Goal: Information Seeking & Learning: Learn about a topic

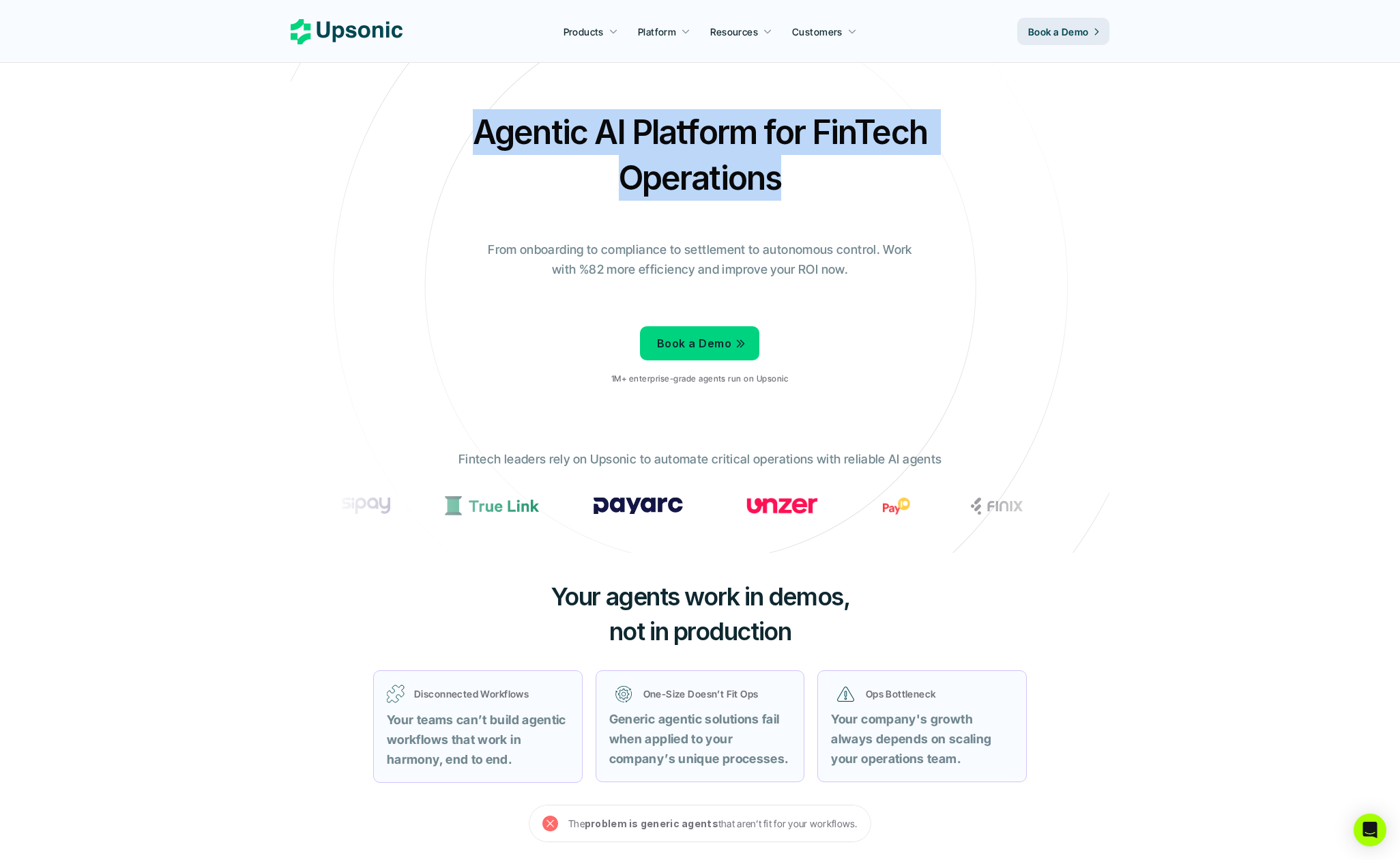
drag, startPoint x: 457, startPoint y: 120, endPoint x: 965, endPoint y: 188, distance: 512.5
click at [965, 188] on div "Agentic AI Platform for FinTech Operations From onboarding to compliance to set…" at bounding box center [700, 252] width 798 height 287
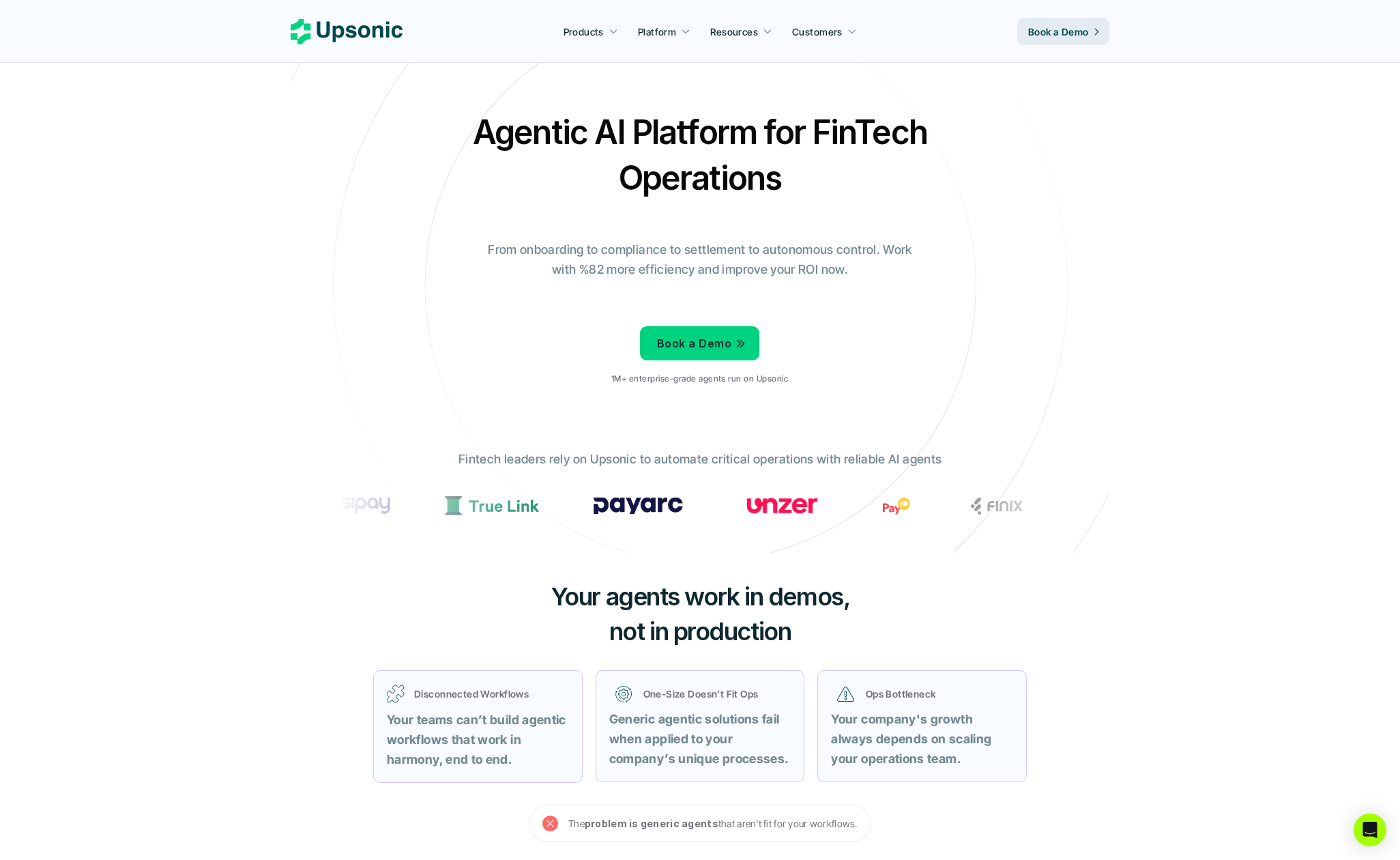
click at [965, 190] on div "Agentic AI Platform for FinTech Operations From onboarding to compliance to set…" at bounding box center [700, 252] width 798 height 287
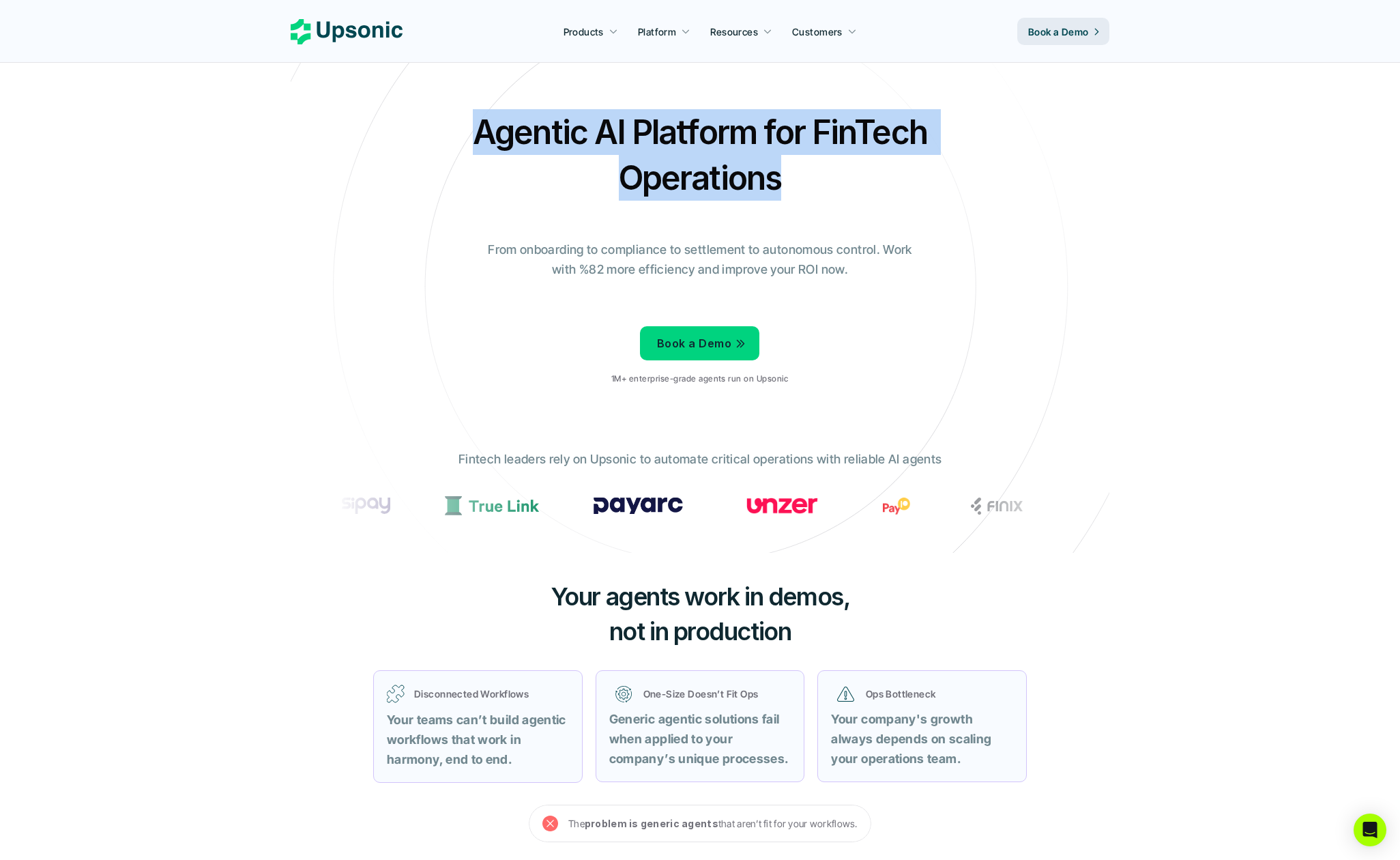
drag, startPoint x: 897, startPoint y: 206, endPoint x: 475, endPoint y: 129, distance: 429.0
click at [475, 129] on div "Agentic AI Platform for FinTech Operations From onboarding to compliance to set…" at bounding box center [700, 252] width 798 height 287
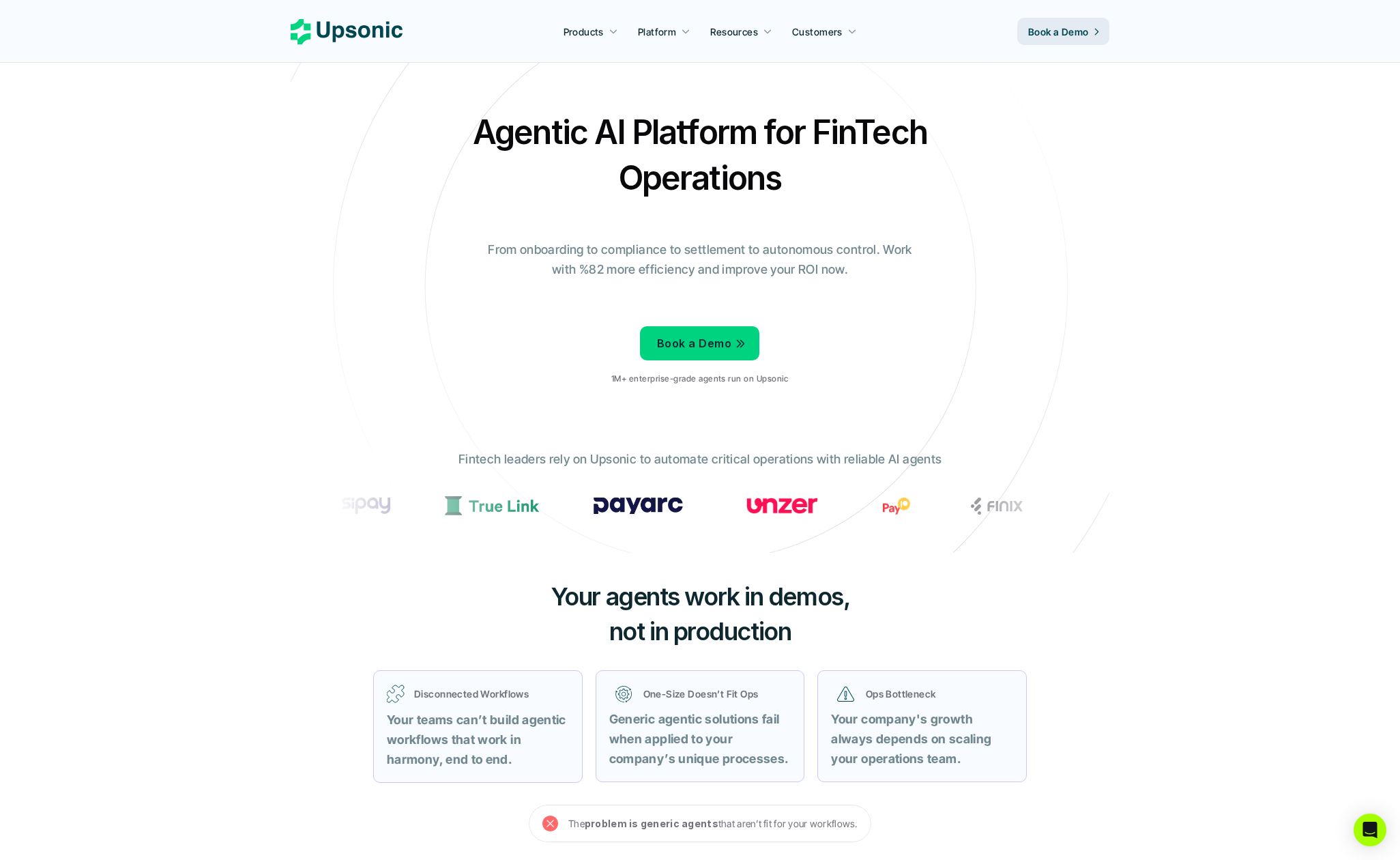
click at [475, 129] on h2 "Agentic AI Platform for FinTech Operations" at bounding box center [699, 155] width 477 height 92
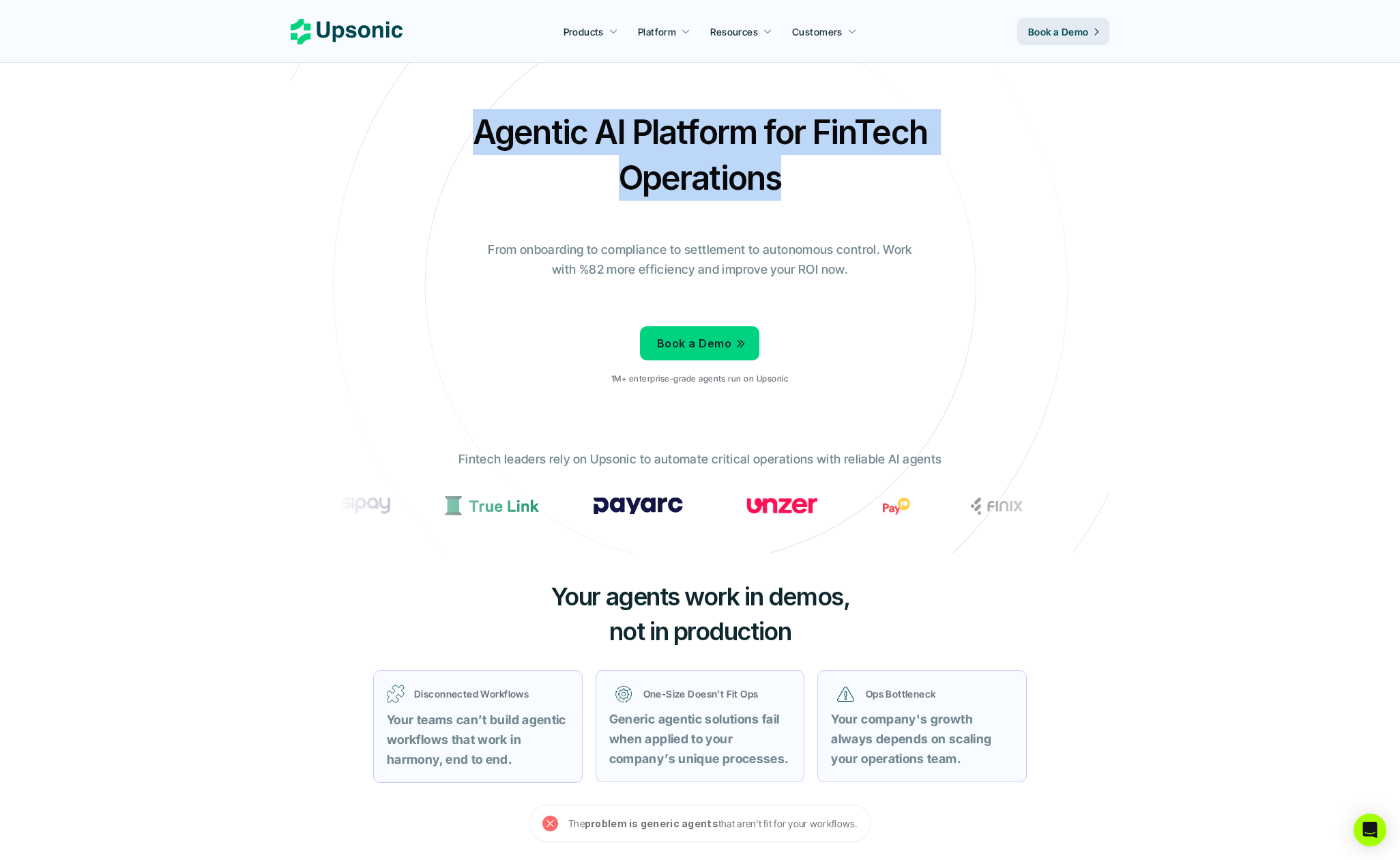
drag, startPoint x: 470, startPoint y: 127, endPoint x: 903, endPoint y: 225, distance: 444.0
click at [884, 213] on div "Agentic AI Platform for FinTech Operations From onboarding to compliance to set…" at bounding box center [700, 252] width 798 height 287
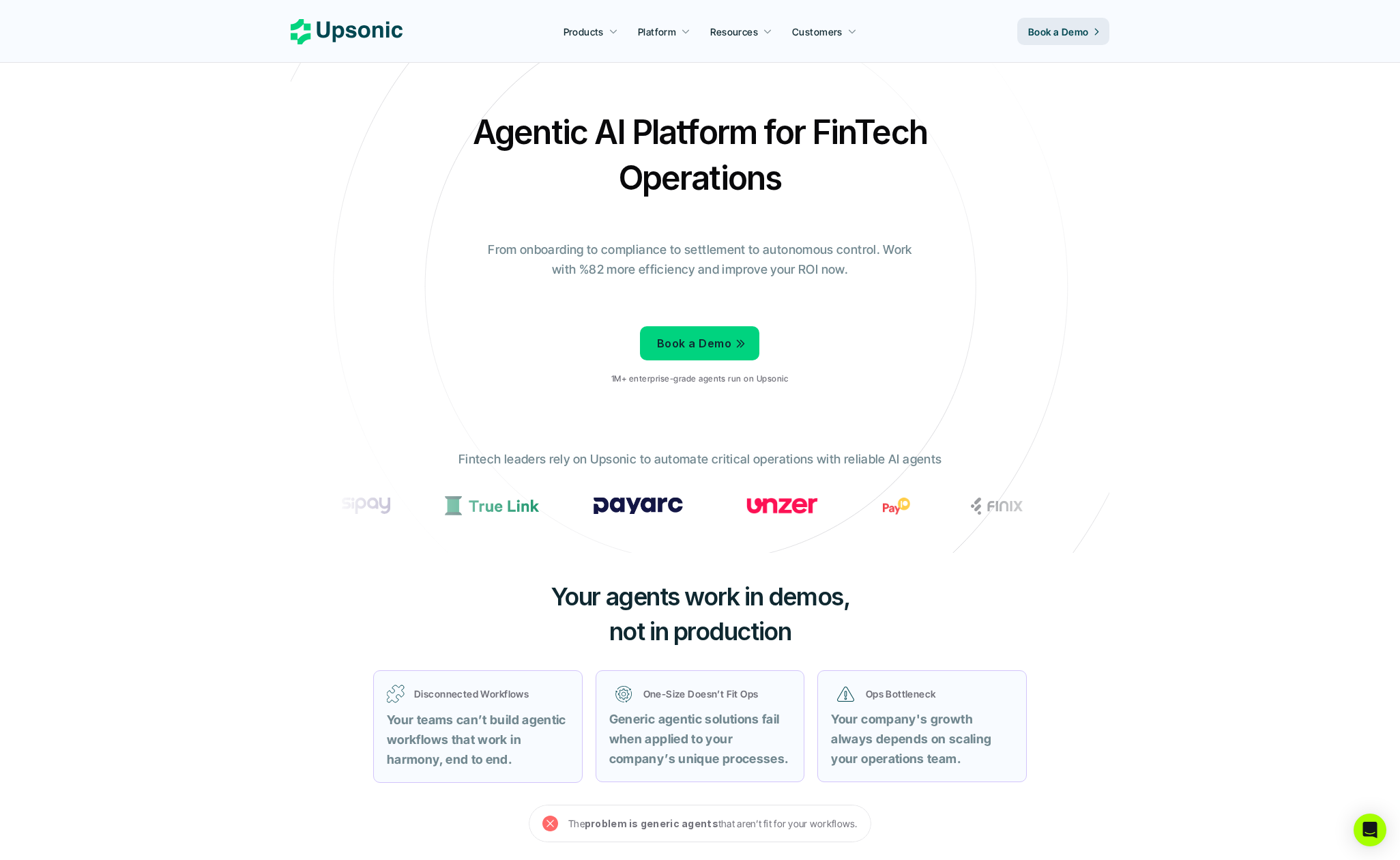
click at [903, 225] on div "Agentic AI Platform for FinTech Operations From onboarding to compliance to set…" at bounding box center [700, 252] width 798 height 287
drag, startPoint x: 590, startPoint y: 243, endPoint x: 918, endPoint y: 251, distance: 328.1
click at [906, 251] on p "From onboarding to compliance to settlement to autonomous control. Work with %8…" at bounding box center [700, 260] width 444 height 40
click at [924, 251] on div "Agentic AI Platform for FinTech Operations From onboarding to compliance to set…" at bounding box center [700, 252] width 798 height 287
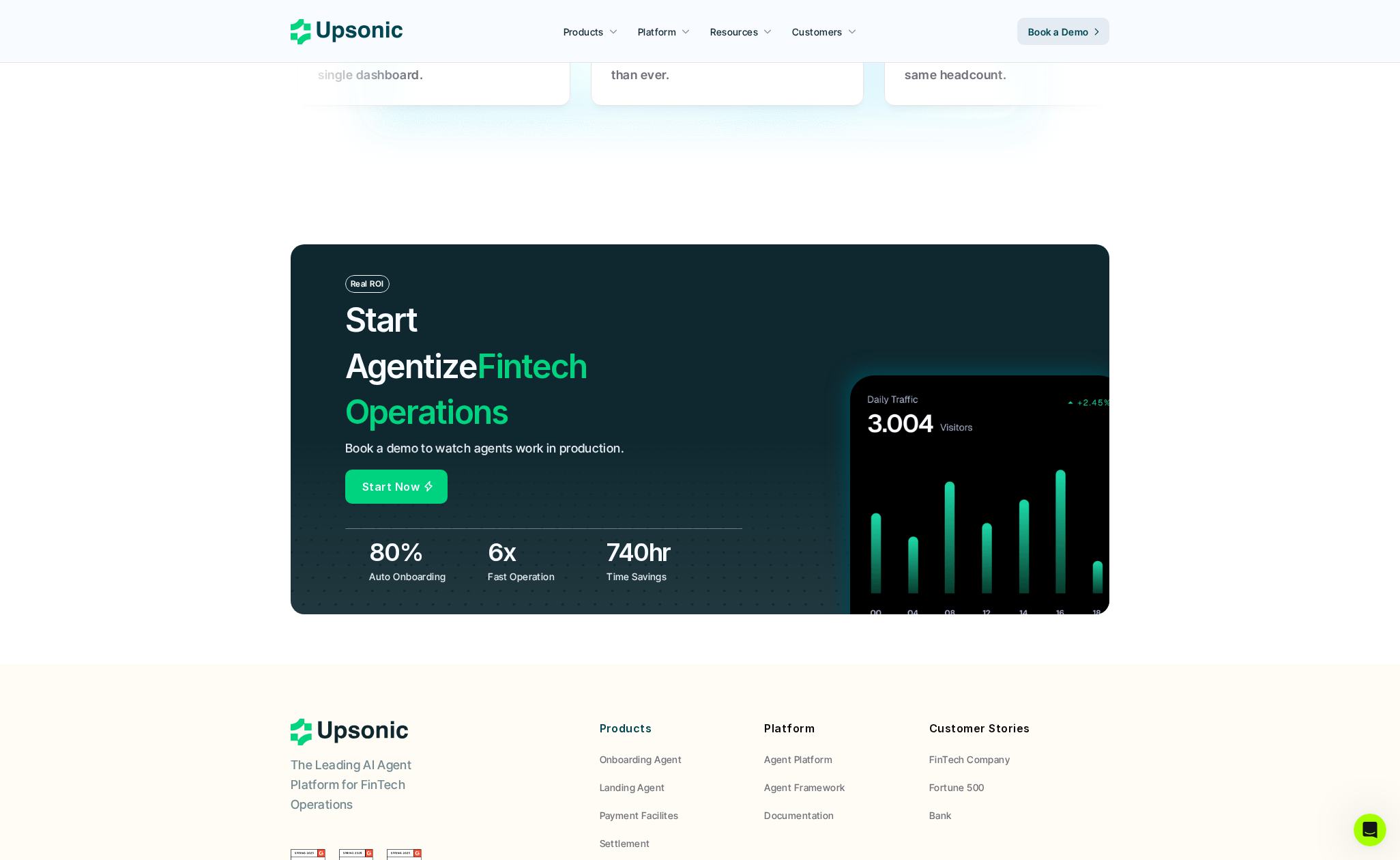
scroll to position [4843, 0]
